Goal: Find specific page/section: Find specific page/section

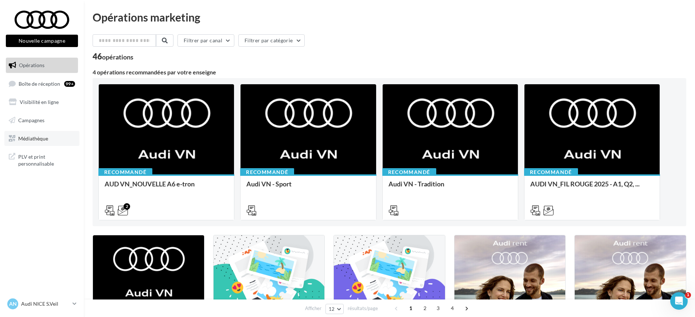
click at [17, 138] on link "Médiathèque" at bounding box center [41, 138] width 75 height 15
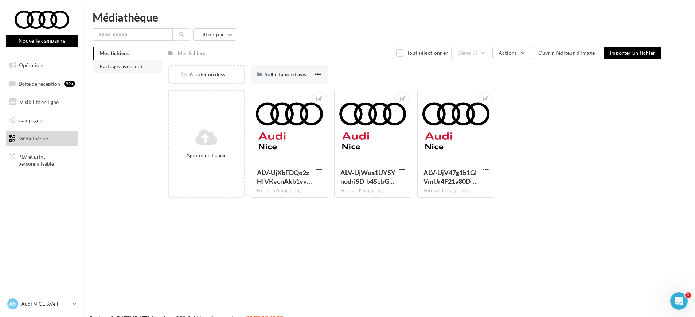
click at [109, 61] on li "Partagés avec moi" at bounding box center [127, 66] width 69 height 13
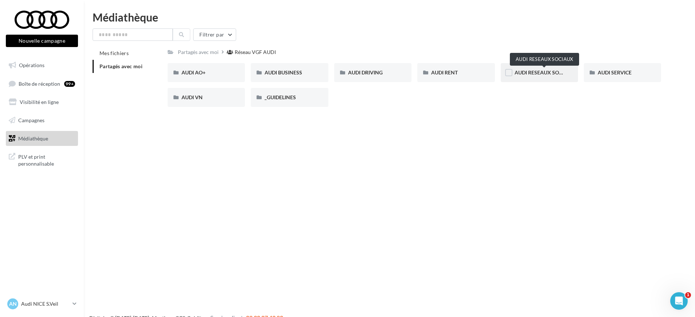
click at [531, 73] on span "AUDI RESEAUX SOCIAUX" at bounding box center [545, 72] width 60 height 6
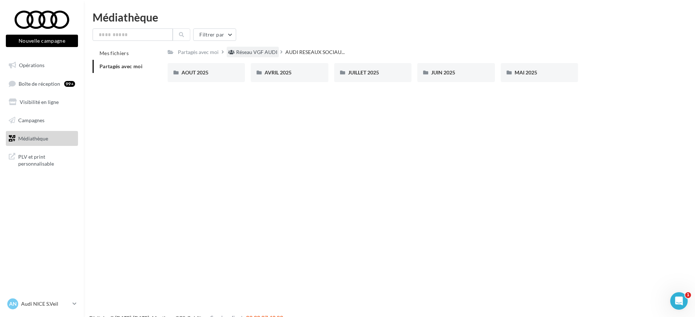
click at [272, 51] on div "Réseau VGF AUDI" at bounding box center [256, 51] width 41 height 7
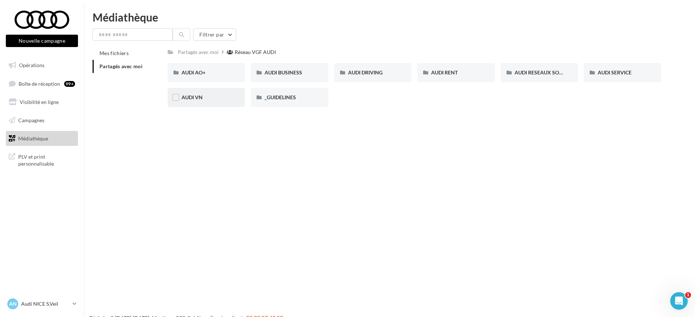
click at [198, 91] on div "AUDI VN" at bounding box center [206, 97] width 77 height 19
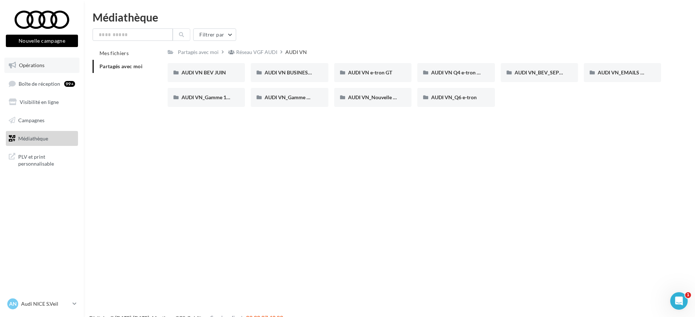
click at [49, 66] on link "Opérations" at bounding box center [41, 65] width 75 height 15
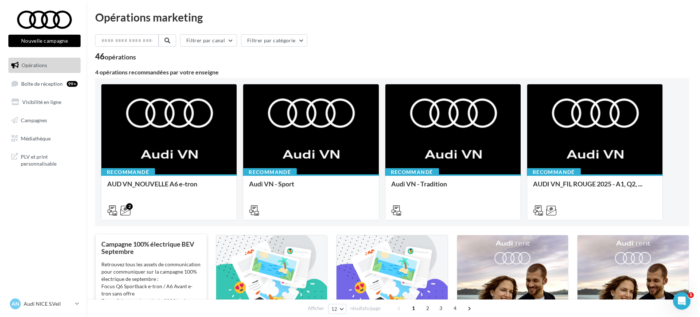
scroll to position [46, 0]
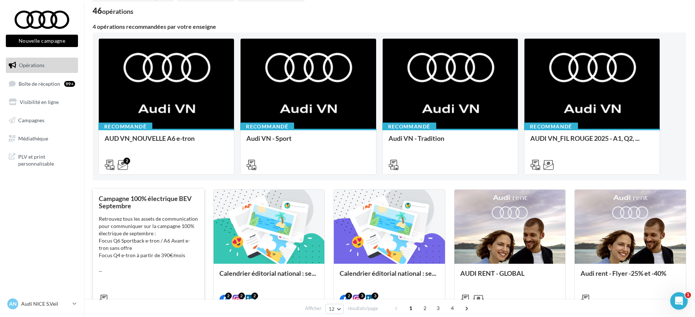
click at [141, 266] on div "Retrouvez tous les assets de communication pour communiquer sur la campagne 100…" at bounding box center [149, 244] width 100 height 58
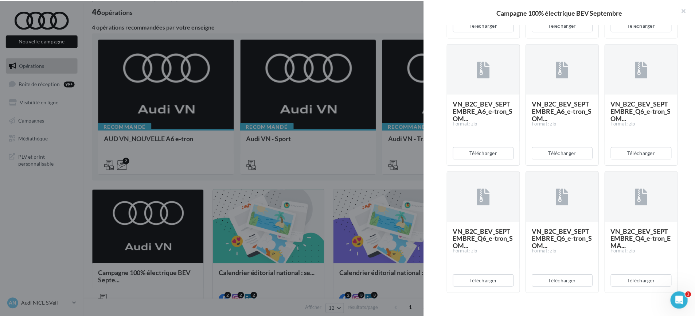
scroll to position [826, 0]
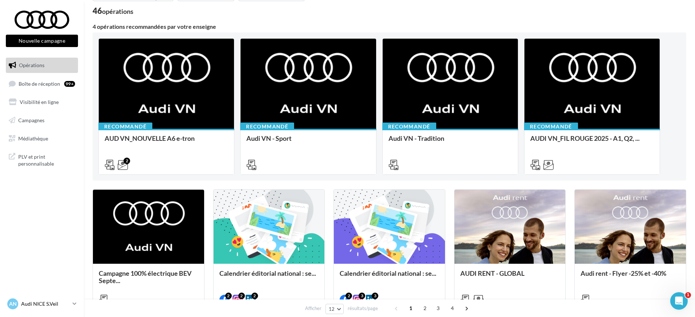
click at [71, 302] on link "AN Audi NICE S.Veil audi-06200-tou" at bounding box center [42, 304] width 72 height 14
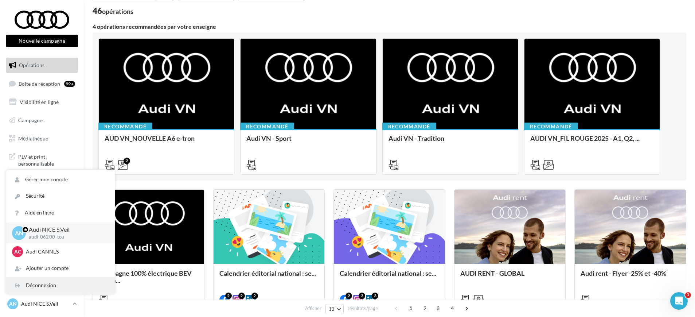
click at [70, 288] on div "Déconnexion" at bounding box center [60, 285] width 109 height 16
